Goal: Check status: Check status

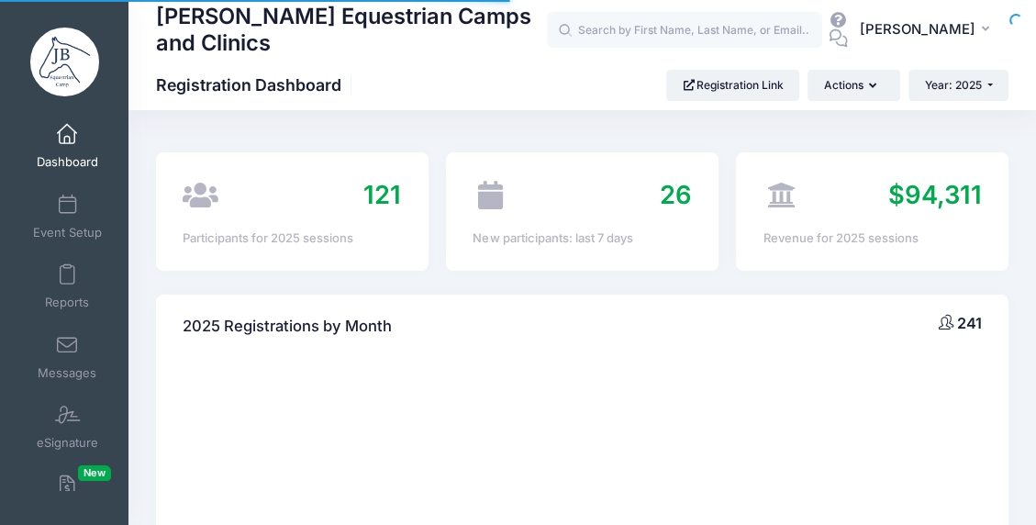
select select
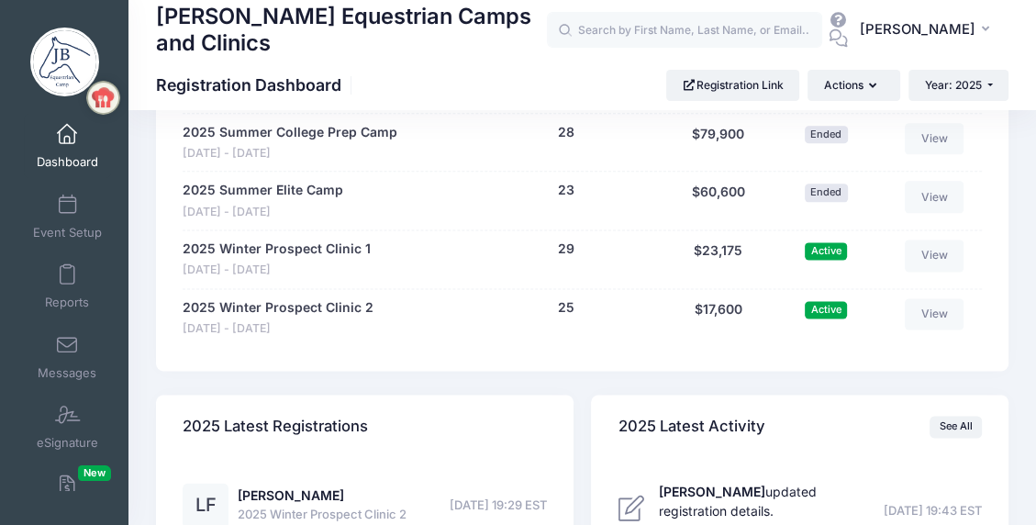
scroll to position [1819, 0]
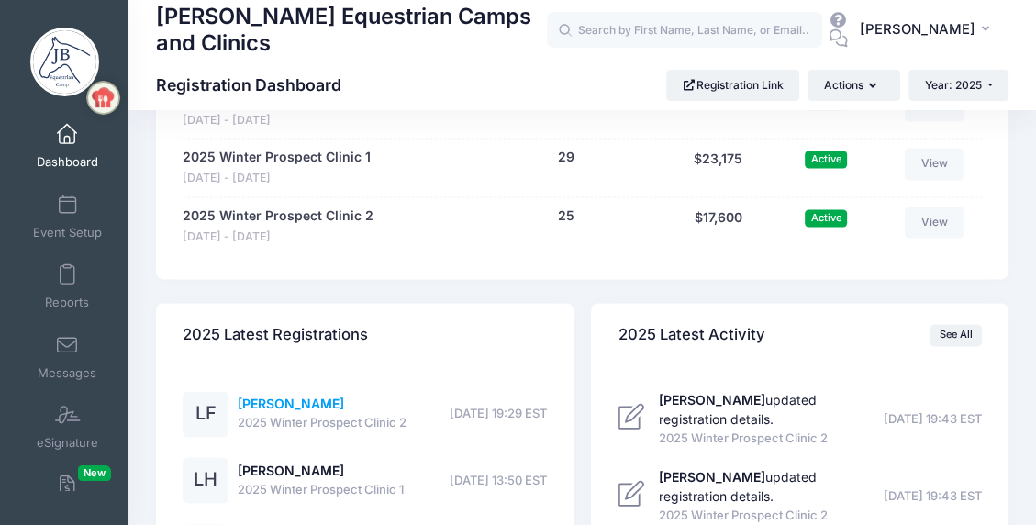
click at [273, 405] on link "[PERSON_NAME]" at bounding box center [291, 403] width 106 height 16
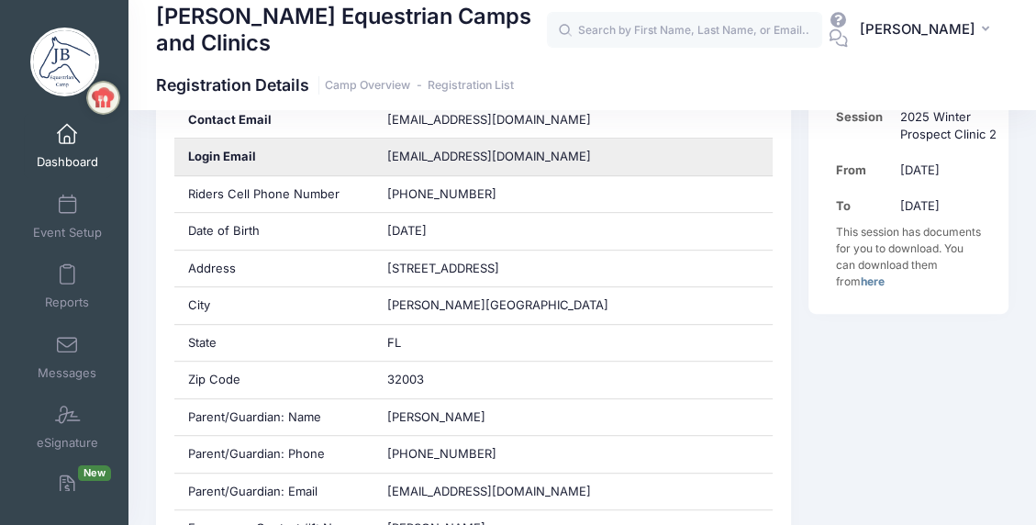
scroll to position [459, 0]
